Goal: Task Accomplishment & Management: Manage account settings

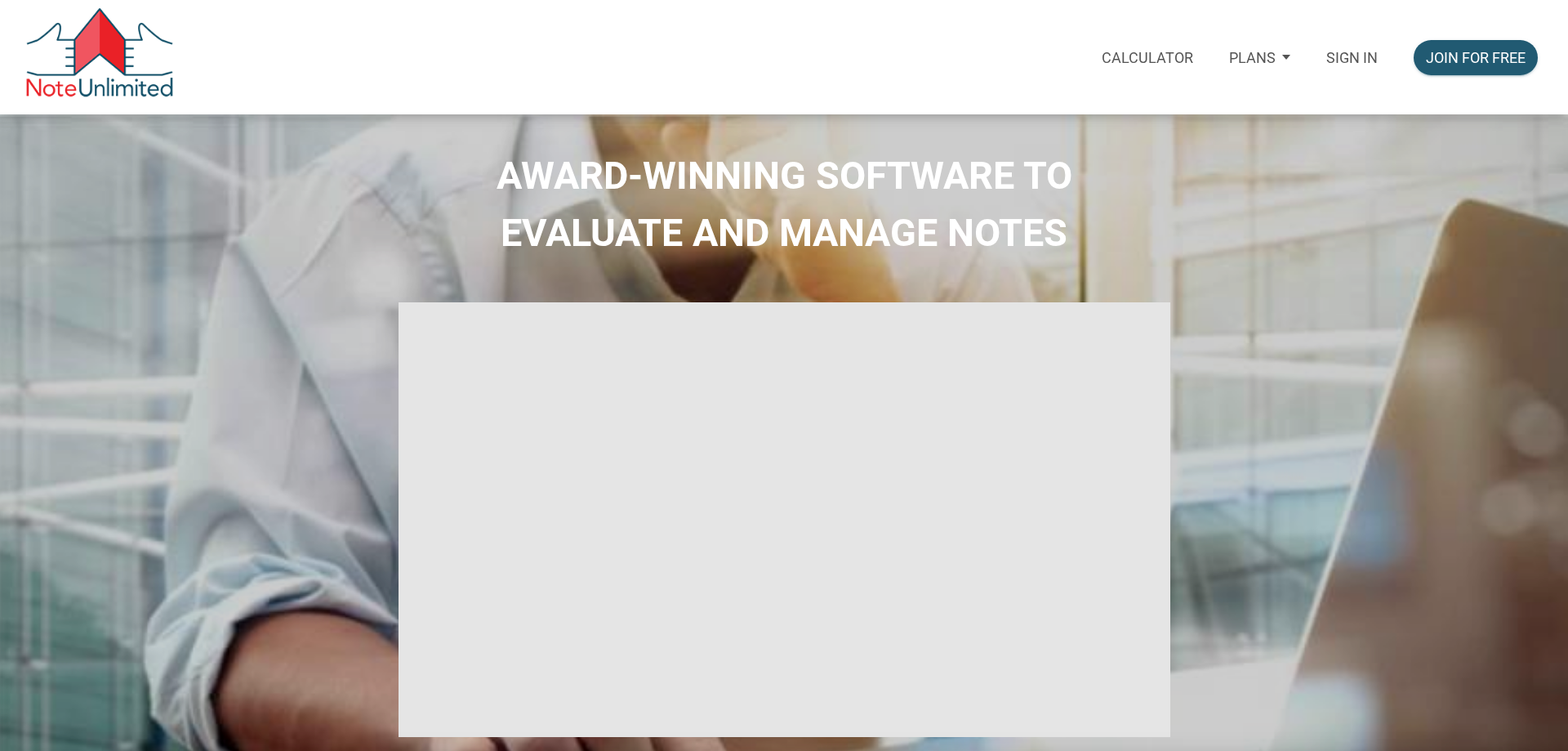
select select
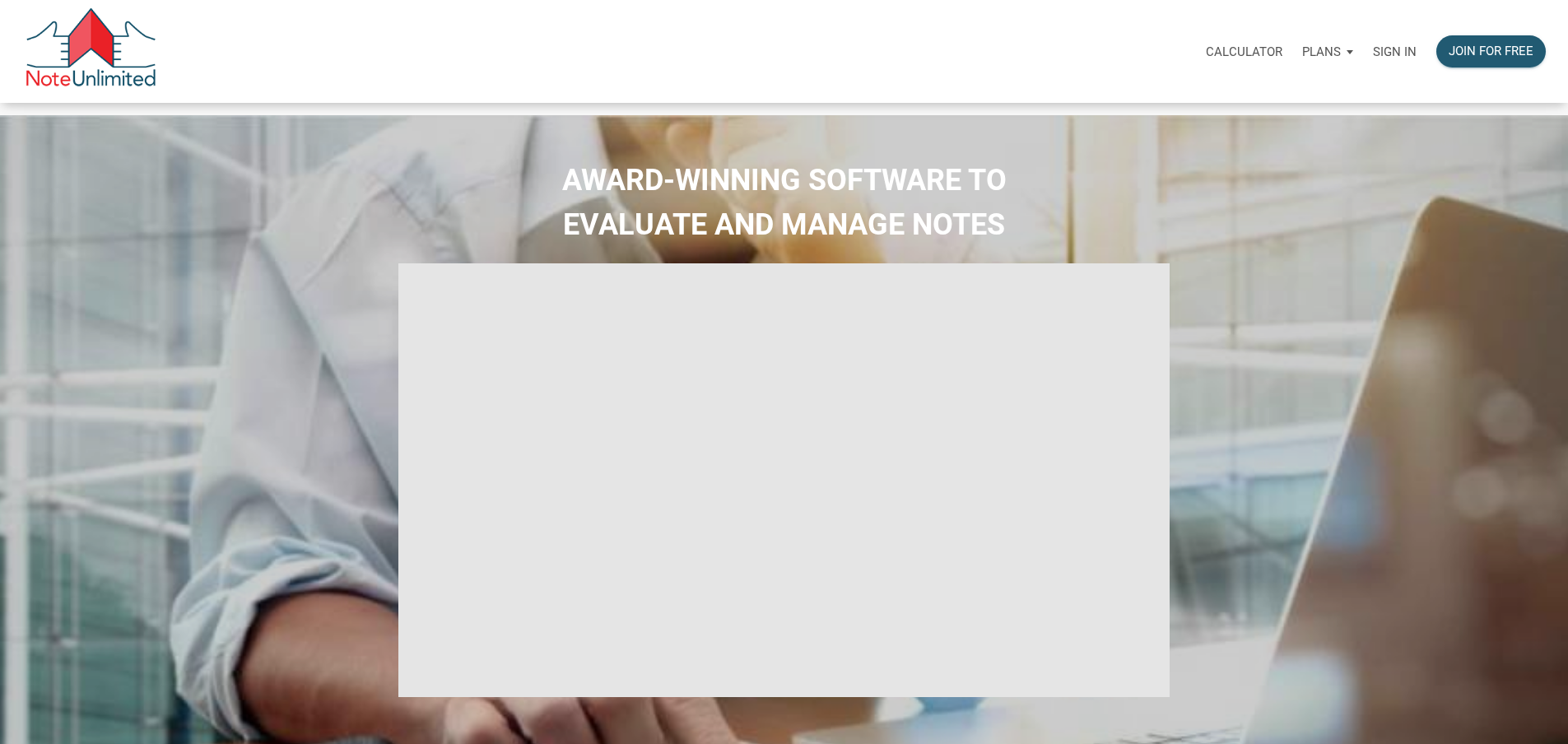
type input "Introduction to new features"
select select
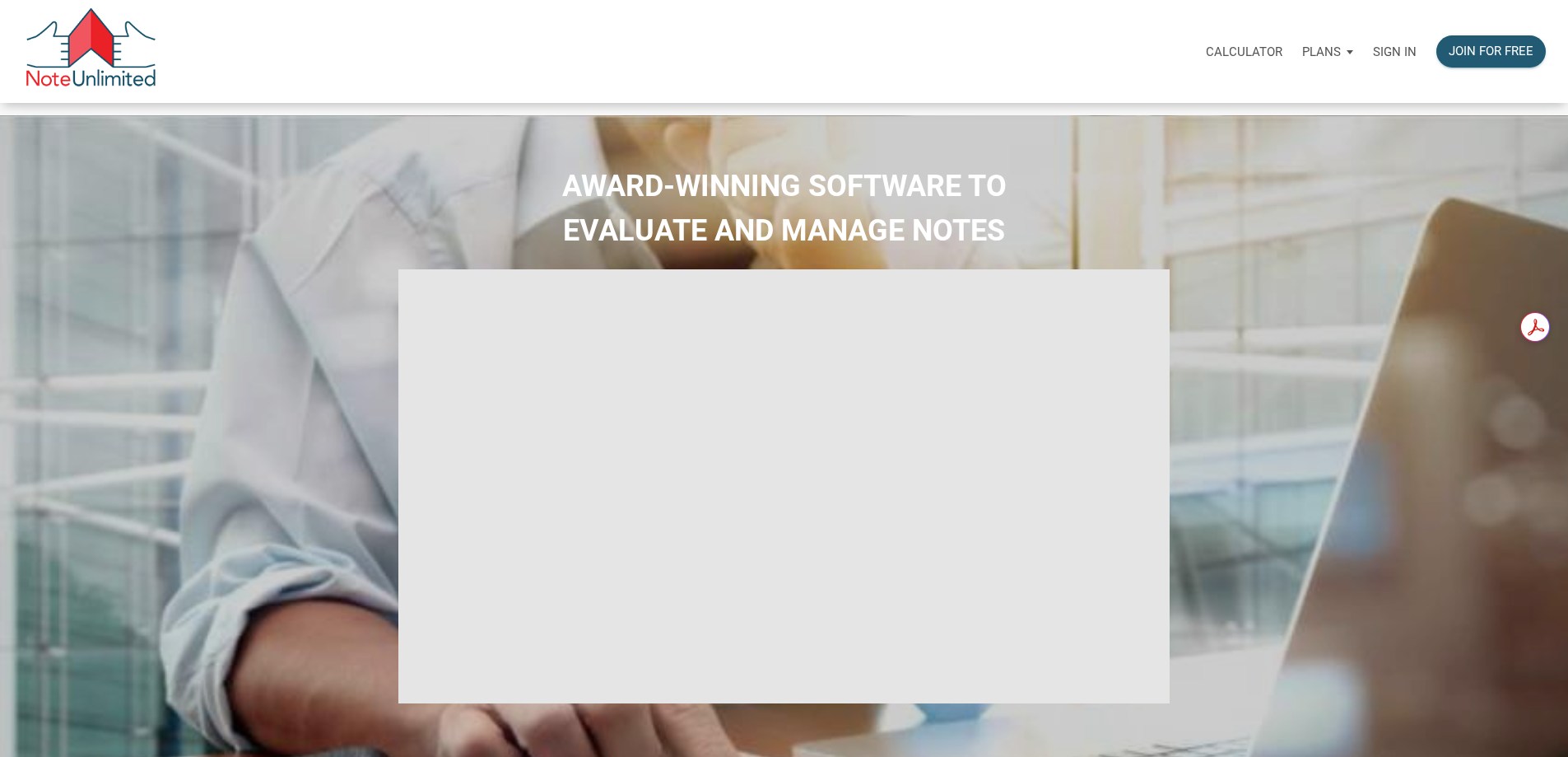
click at [1373, 58] on p "Sign in" at bounding box center [1395, 52] width 44 height 15
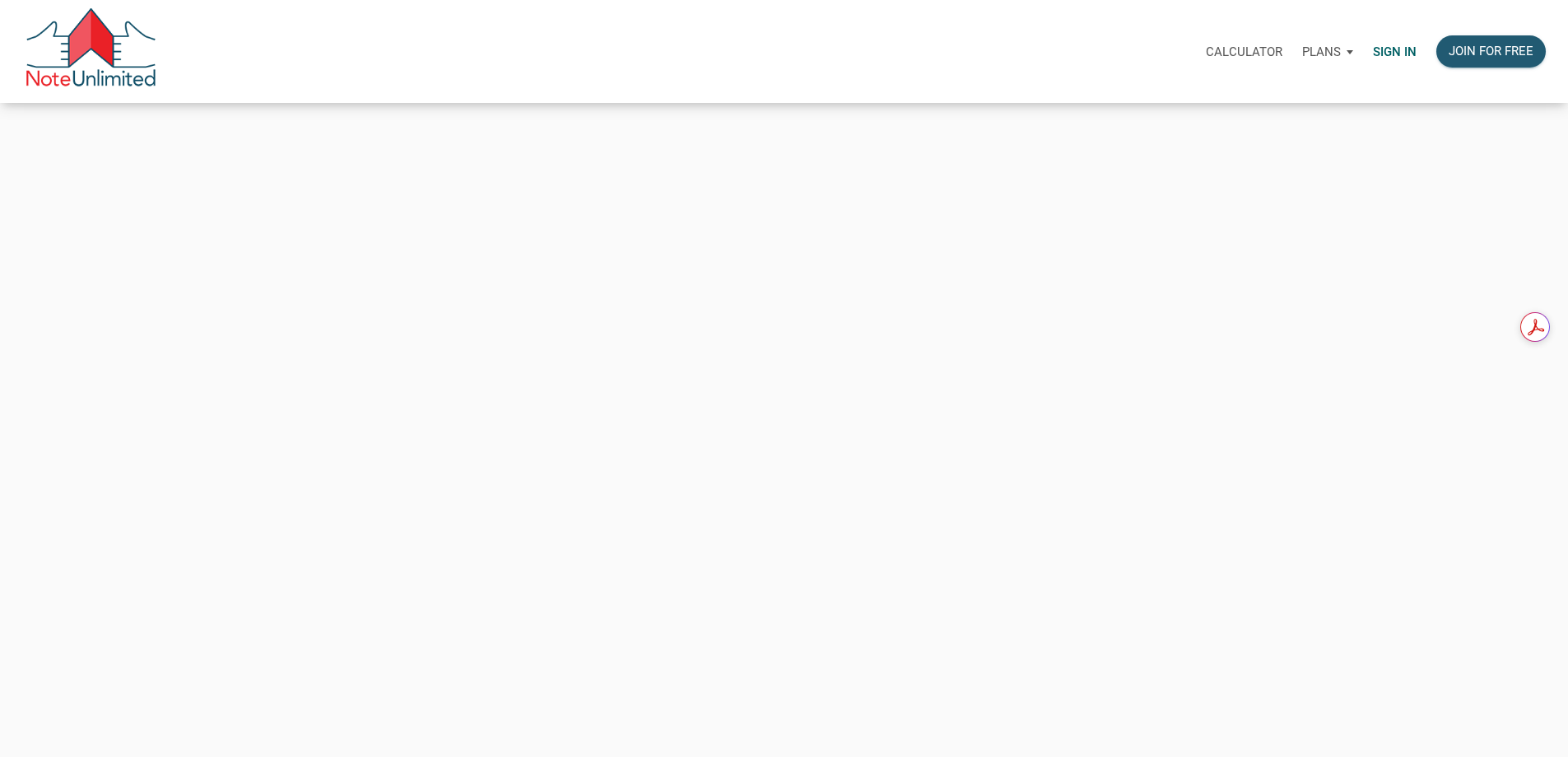
type input "[PERSON_NAME][EMAIL_ADDRESS][DOMAIN_NAME]"
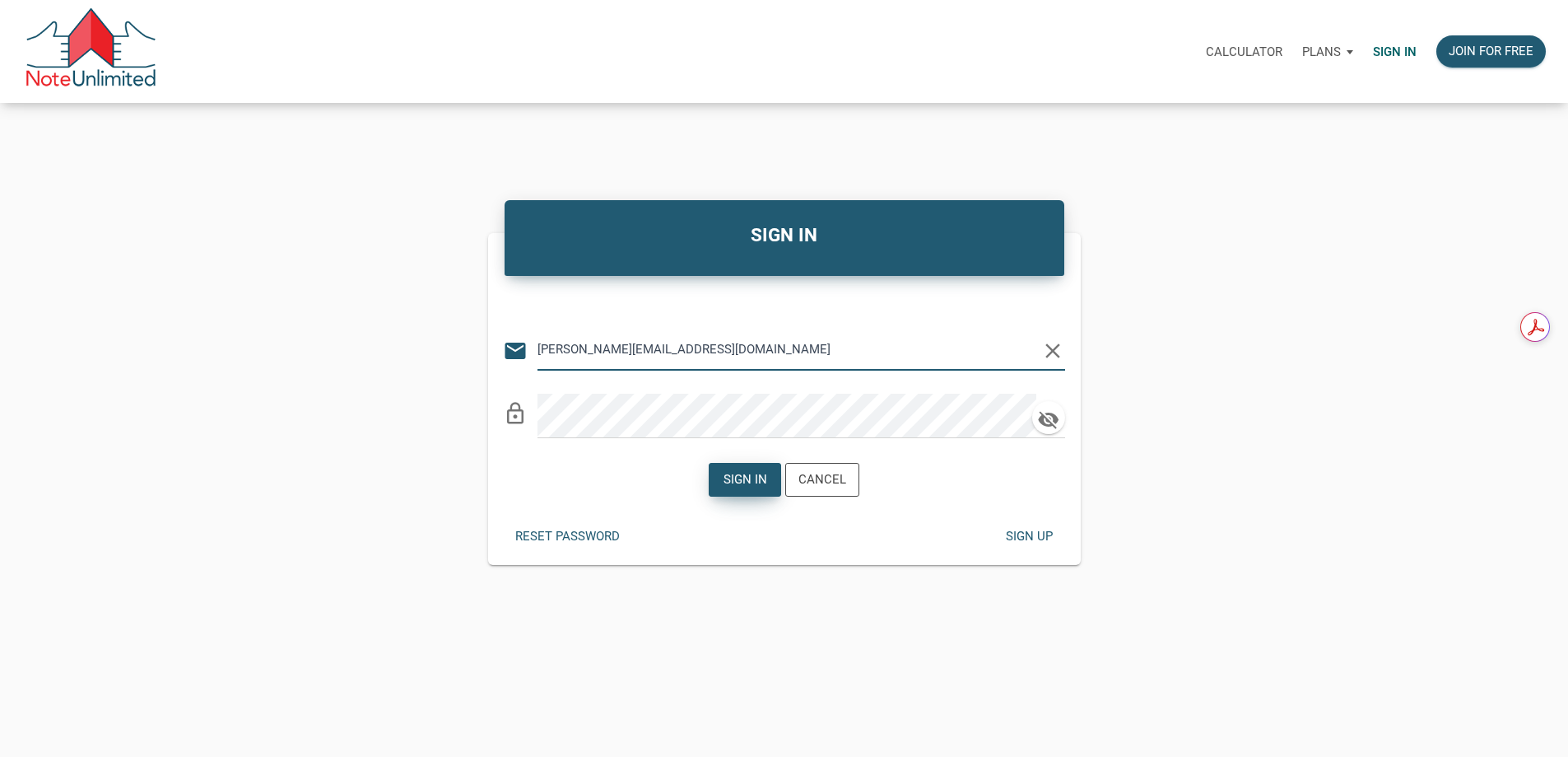
click at [738, 489] on div "Sign in" at bounding box center [745, 479] width 44 height 19
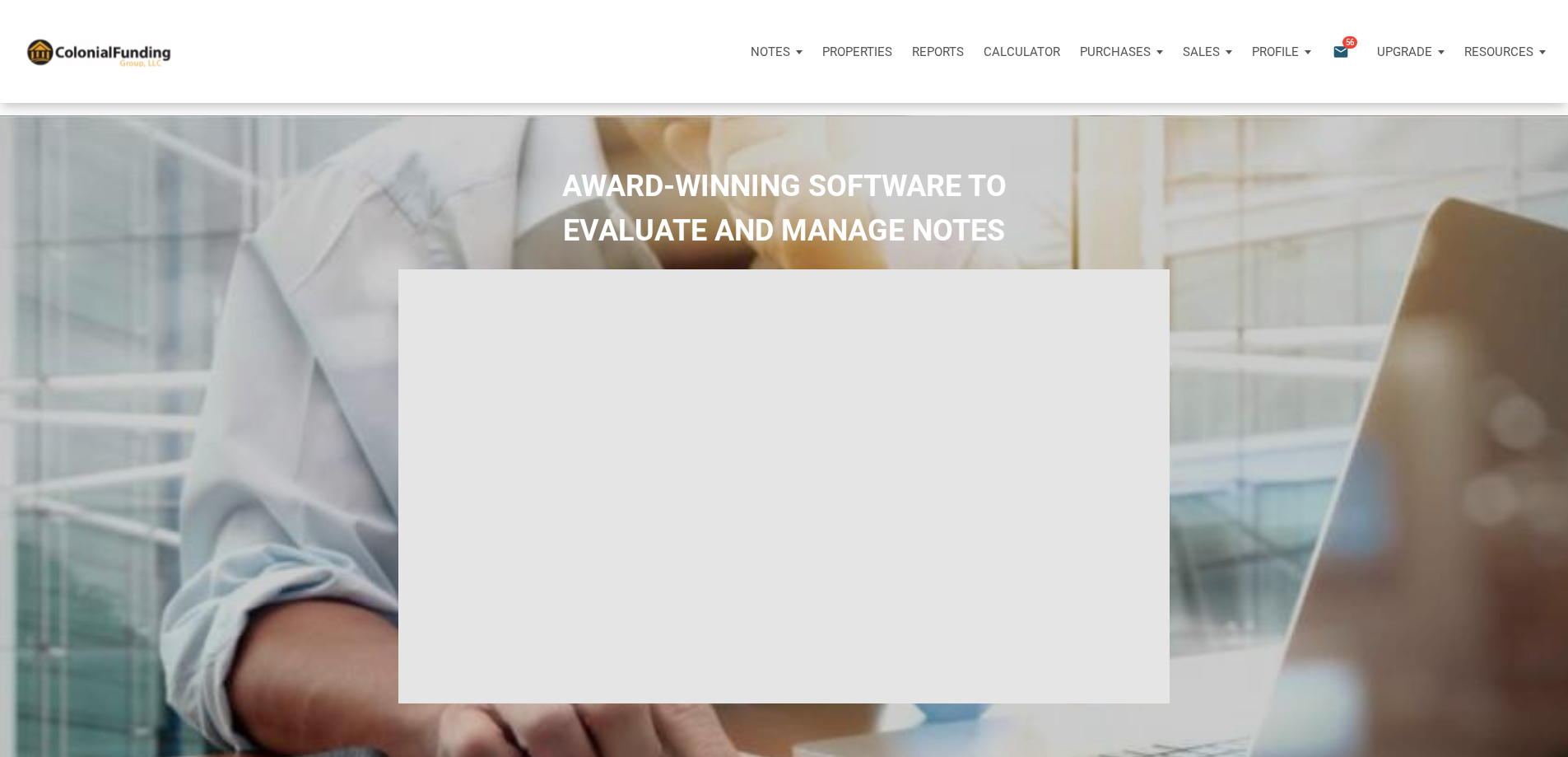
type input "Introduction to new features"
select select
click at [1331, 54] on icon "email" at bounding box center [1341, 51] width 19 height 19
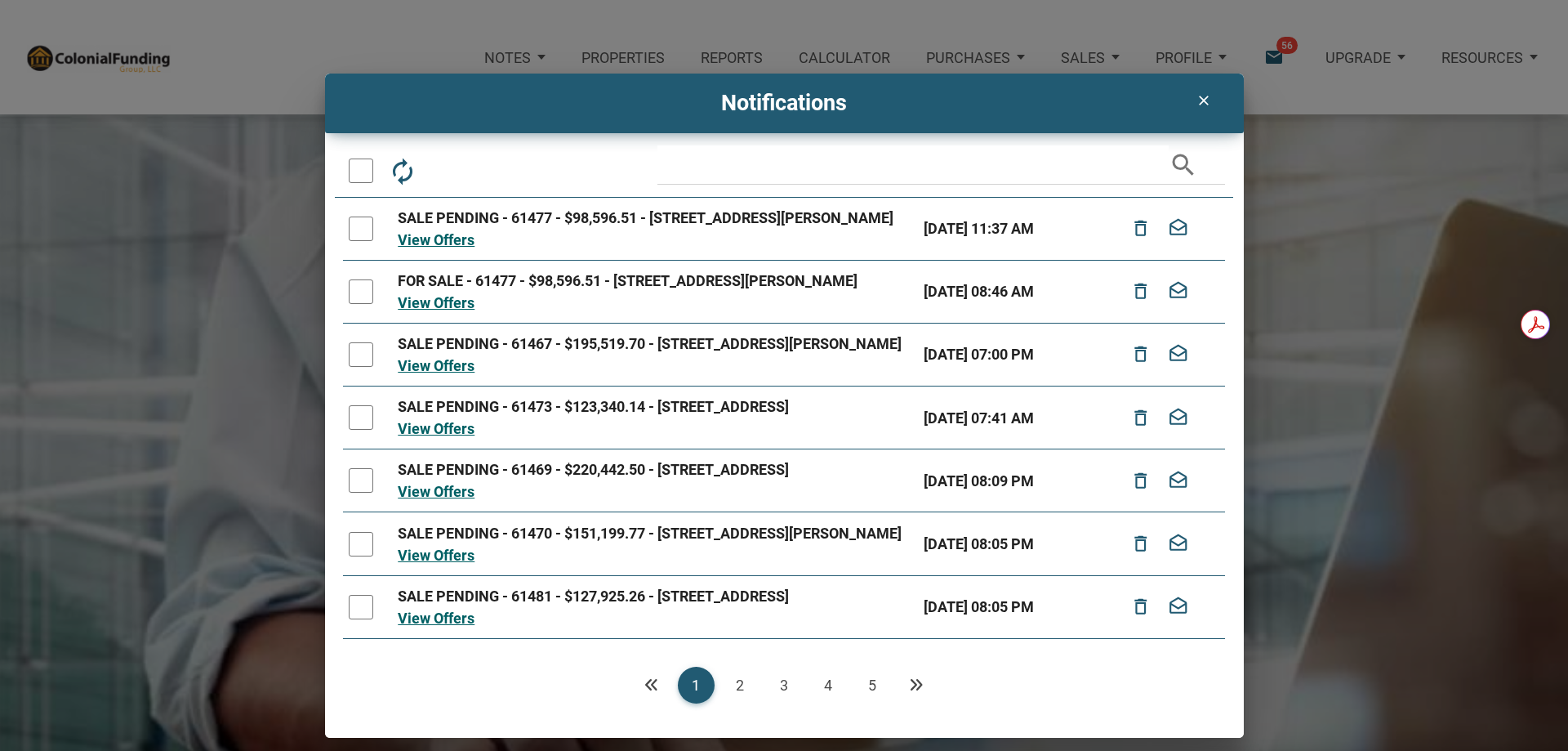
click at [452, 248] on link "View Offers" at bounding box center [436, 240] width 76 height 17
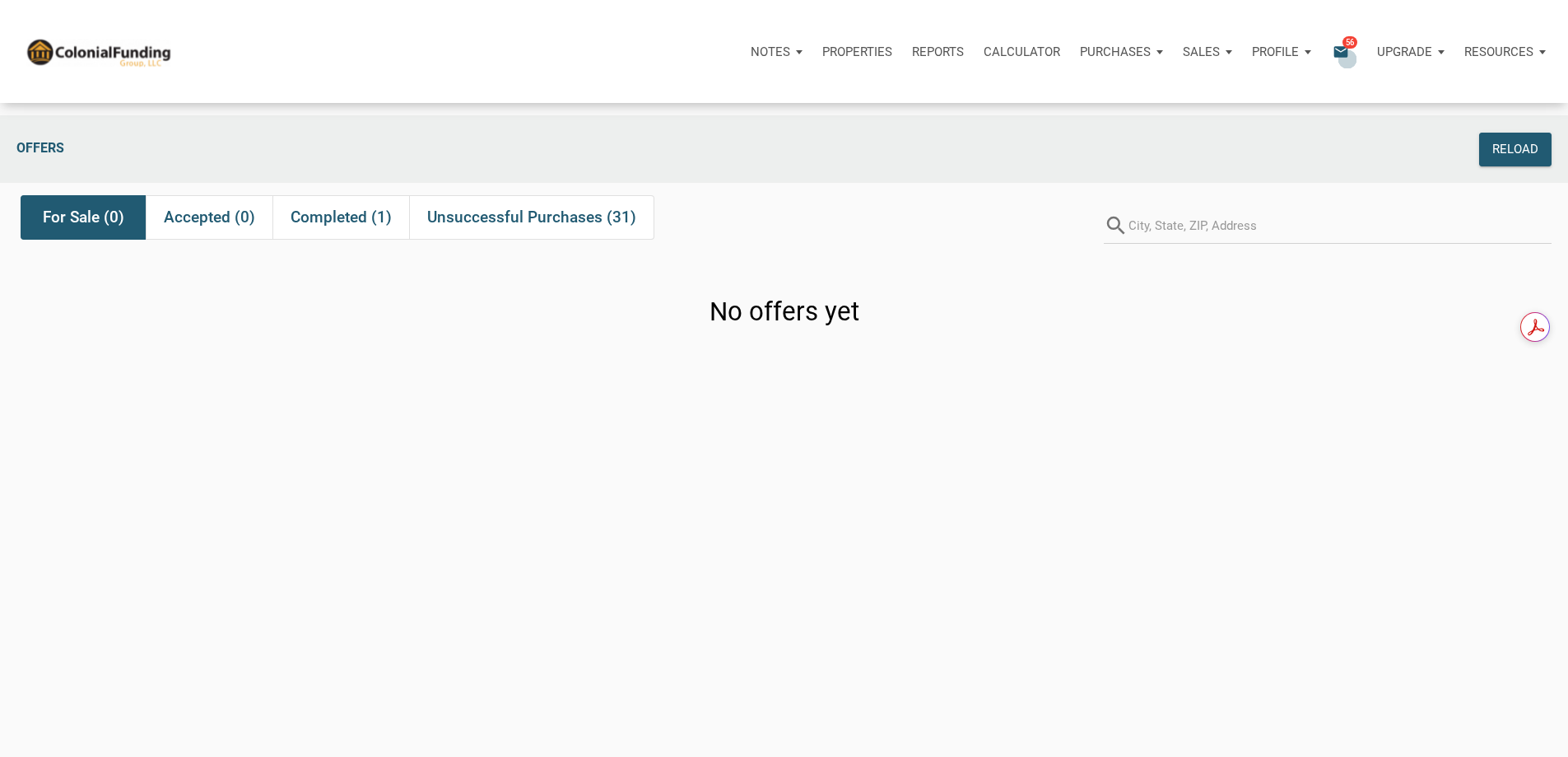
click at [1331, 54] on icon "email" at bounding box center [1341, 51] width 19 height 19
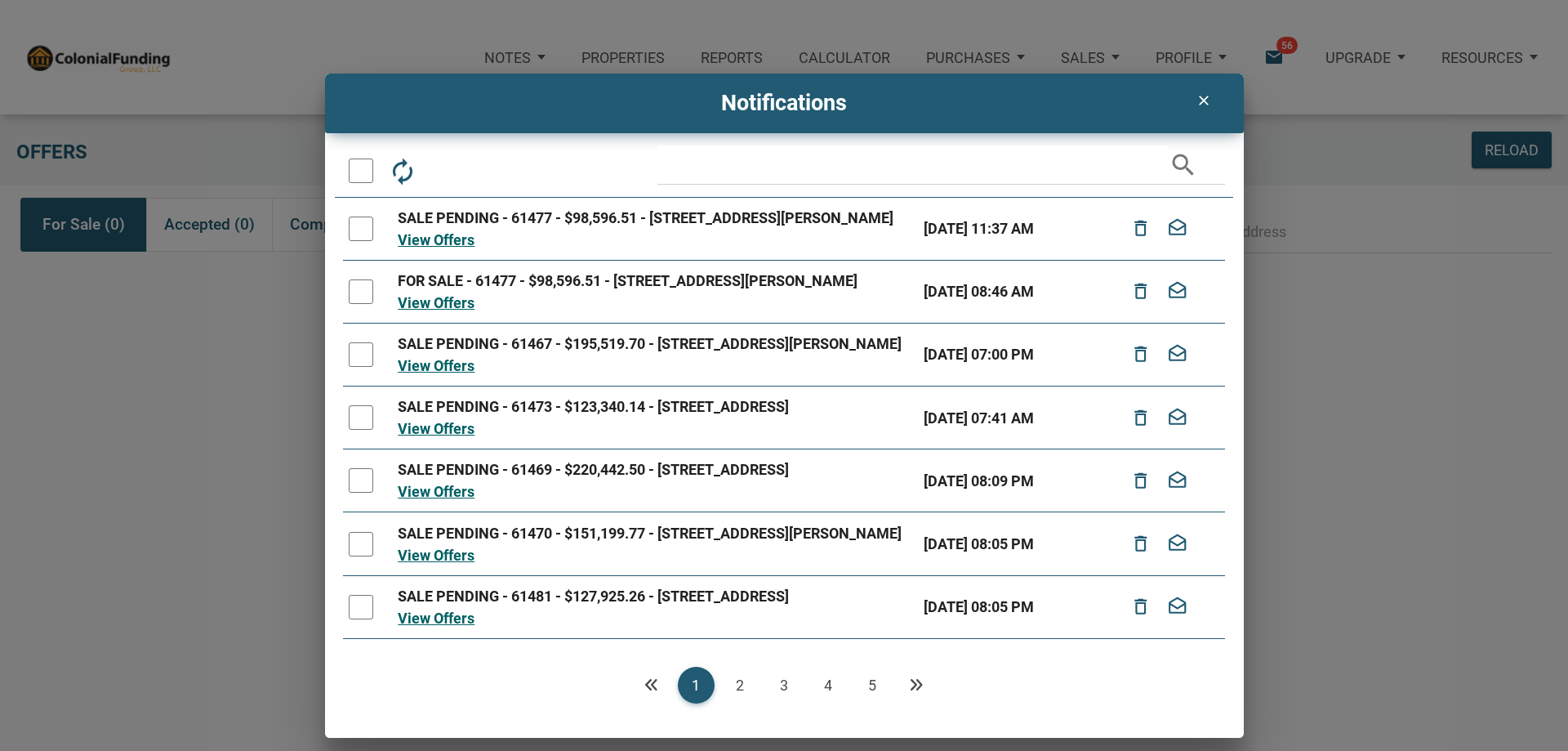
click at [1204, 100] on icon "clear" at bounding box center [1204, 100] width 19 height 16
